Goal: Ask a question

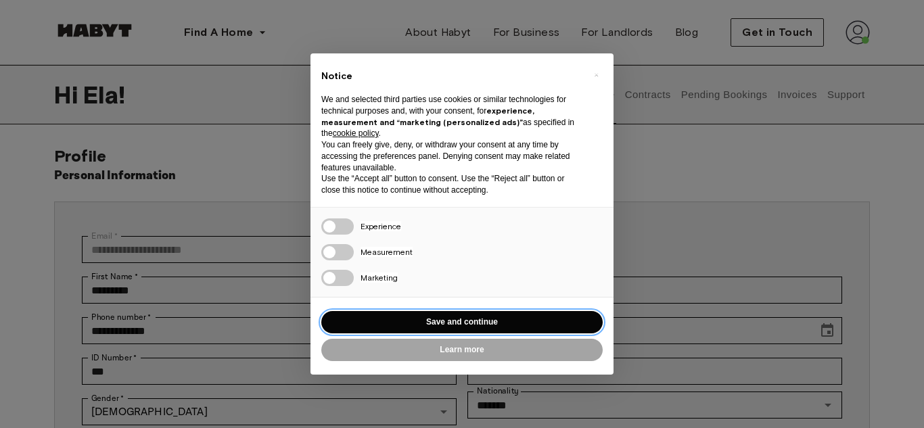
click at [460, 326] on button "Save and continue" at bounding box center [462, 322] width 282 height 22
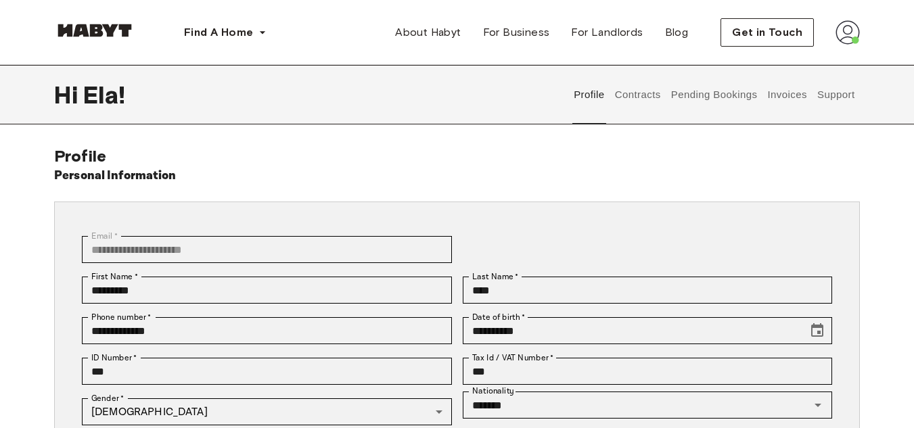
click at [843, 97] on button "Support" at bounding box center [836, 95] width 41 height 60
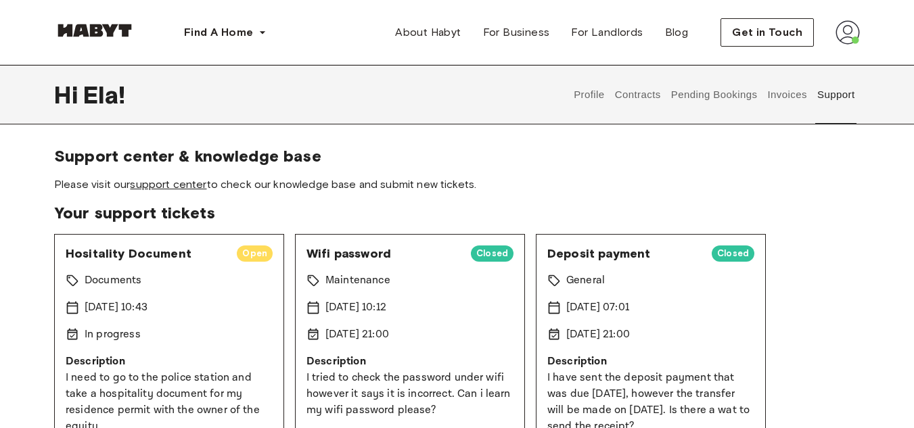
click at [185, 182] on link "support center" at bounding box center [168, 184] width 76 height 13
